Goal: Information Seeking & Learning: Learn about a topic

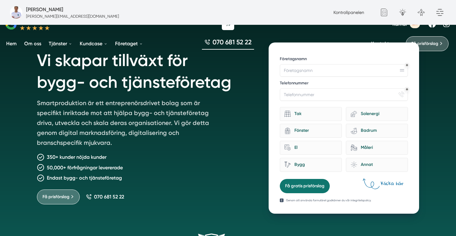
scroll to position [46, 0]
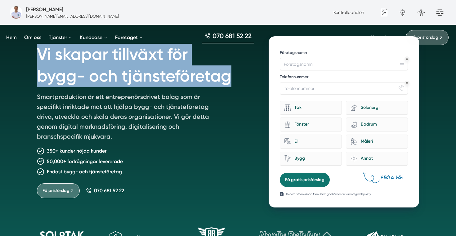
drag, startPoint x: 233, startPoint y: 78, endPoint x: 33, endPoint y: 50, distance: 201.0
click at [33, 50] on div "Vi skapar tillväxt för bygg- och tjänsteföretag Smartproduktion är ett entrepre…" at bounding box center [227, 118] width 397 height 179
copy h1 "Vi skapar tillväxt för bygg- och tjänsteföretag"
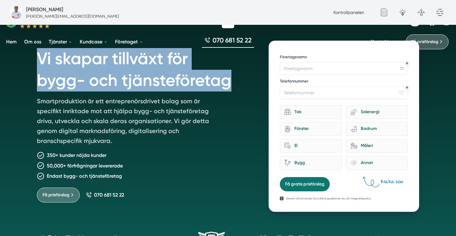
scroll to position [0, 0]
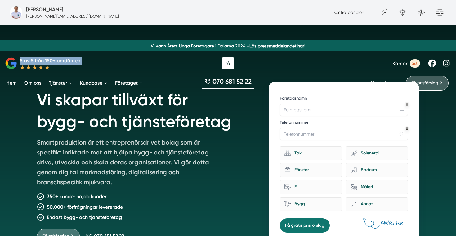
drag, startPoint x: 97, startPoint y: 66, endPoint x: 8, endPoint y: 61, distance: 89.1
click at [8, 61] on div "5 av 5 från 150+ omdömen Karriär 2st" at bounding box center [228, 63] width 456 height 19
drag, startPoint x: 60, startPoint y: 70, endPoint x: 6, endPoint y: 61, distance: 55.0
click at [6, 61] on div "5 av 5 från 150+ omdömen Karriär 2st" at bounding box center [228, 63] width 456 height 19
click at [11, 65] on icon at bounding box center [11, 63] width 12 height 12
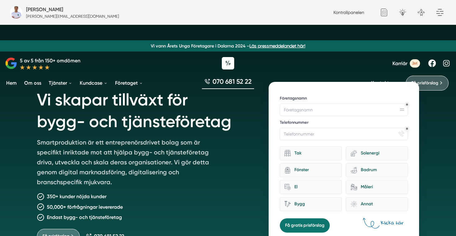
click at [58, 66] on div at bounding box center [50, 67] width 60 height 5
click at [40, 84] on link "Om oss" at bounding box center [33, 83] width 20 height 16
click at [29, 83] on link "Om oss" at bounding box center [33, 83] width 20 height 16
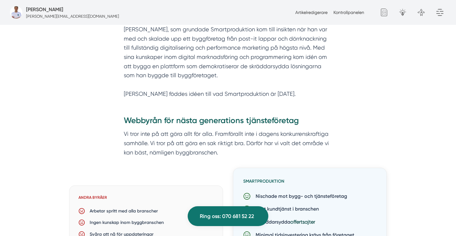
scroll to position [373, 0]
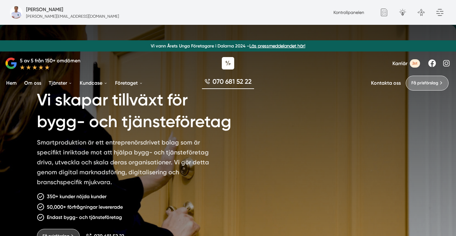
scroll to position [3, 0]
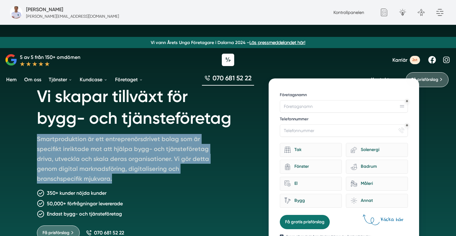
copy p "Smartproduktion är ett entreprenörsdrivet bolag som är specifikt inriktade mot …"
drag, startPoint x: 115, startPoint y: 178, endPoint x: 38, endPoint y: 142, distance: 84.7
click at [38, 142] on p "Smartproduktion är ett entreprenörsdrivet bolag som är specifikt inriktade mot …" at bounding box center [126, 160] width 179 height 52
